Goal: Navigation & Orientation: Go to known website

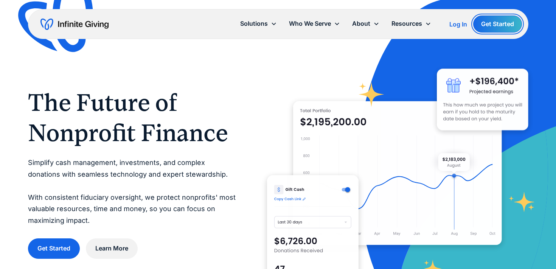
click at [502, 22] on link "Get Started" at bounding box center [497, 24] width 49 height 17
click at [450, 25] on div "Log In" at bounding box center [459, 24] width 18 height 6
click at [461, 22] on div "Log In" at bounding box center [459, 24] width 18 height 6
